Goal: Task Accomplishment & Management: Manage account settings

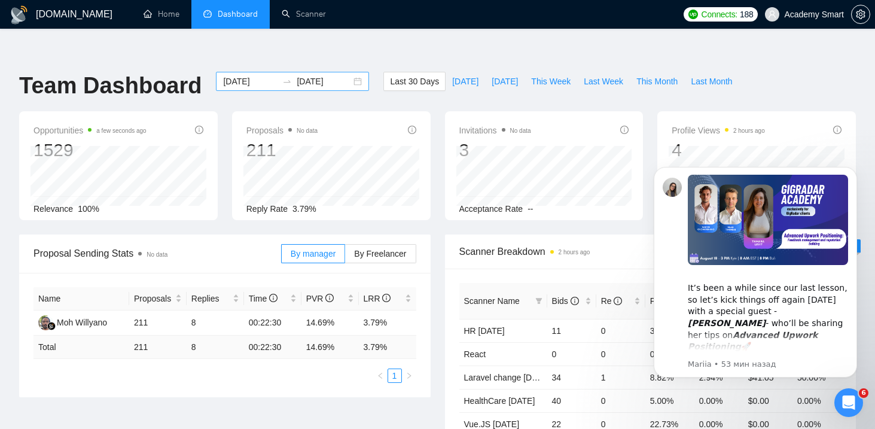
click at [244, 75] on input "[DATE]" at bounding box center [250, 81] width 54 height 13
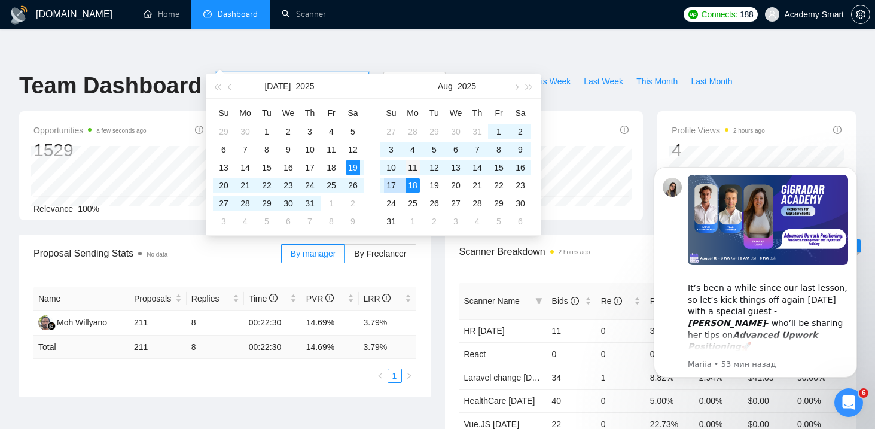
type input "[DATE]"
click at [411, 167] on div "11" at bounding box center [413, 167] width 14 height 14
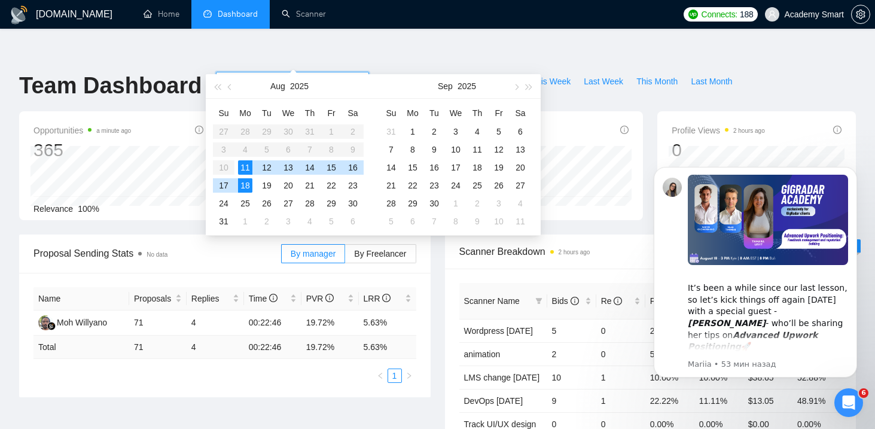
type input "[DATE]"
click at [810, 72] on div "Team Dashboard [DATE] [DATE] Last 30 Days [DATE] [DATE] This Week Last Week Thi…" at bounding box center [437, 91] width 851 height 39
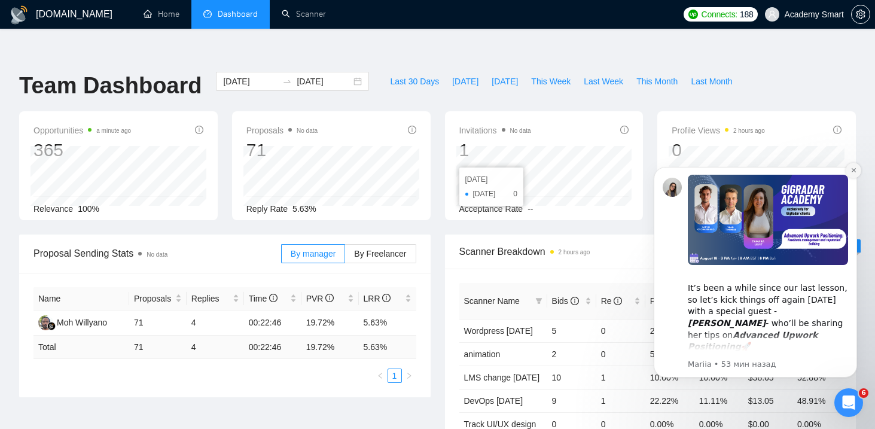
click at [853, 171] on icon "Dismiss notification" at bounding box center [853, 170] width 4 height 4
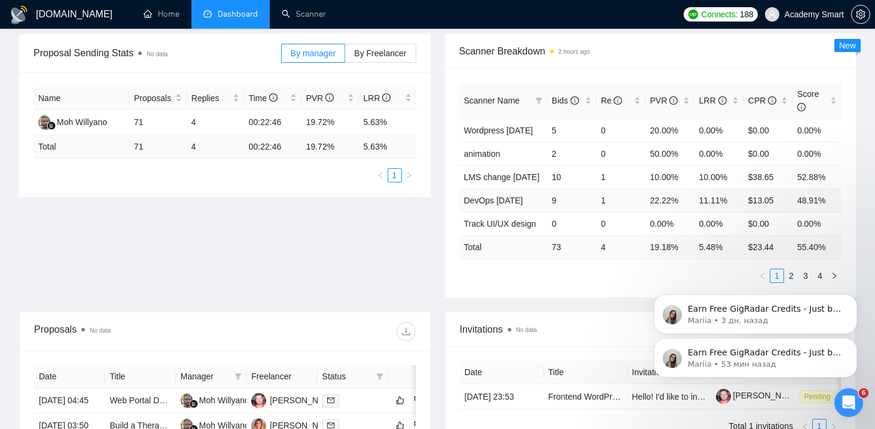
scroll to position [202, 0]
click at [786, 251] on div "Earn Free GigRadar Credits - Just by Sharing Your Story! 💬 Want more credits fo…" at bounding box center [756, 303] width 220 height 150
click at [783, 251] on div "Earn Free GigRadar Credits - Just by Sharing Your Story! 💬 Want more credits fo…" at bounding box center [756, 303] width 220 height 150
click at [851, 300] on icon "Dismiss notification" at bounding box center [854, 297] width 7 height 7
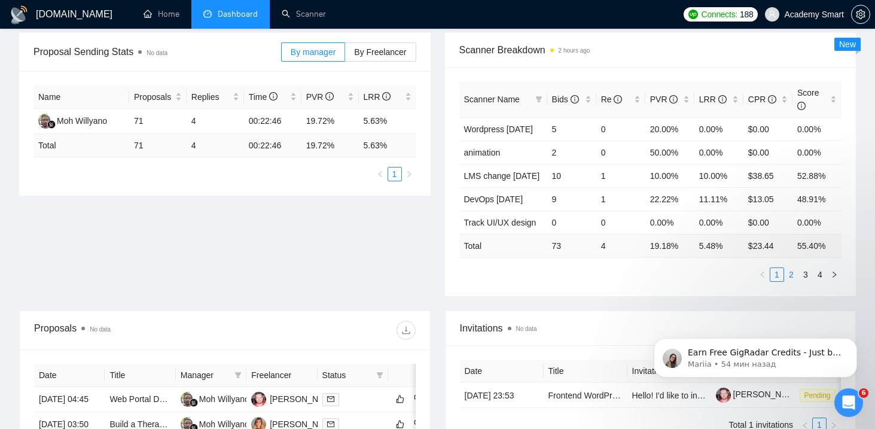
click at [790, 268] on link "2" at bounding box center [791, 274] width 13 height 13
click at [806, 268] on link "3" at bounding box center [805, 274] width 13 height 13
click at [818, 268] on link "4" at bounding box center [820, 274] width 13 height 13
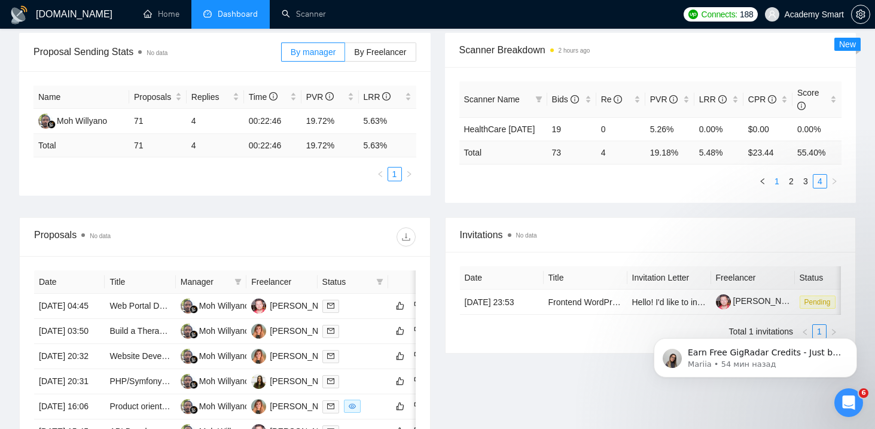
click at [777, 175] on link "1" at bounding box center [777, 181] width 13 height 13
